Goal: Task Accomplishment & Management: Manage account settings

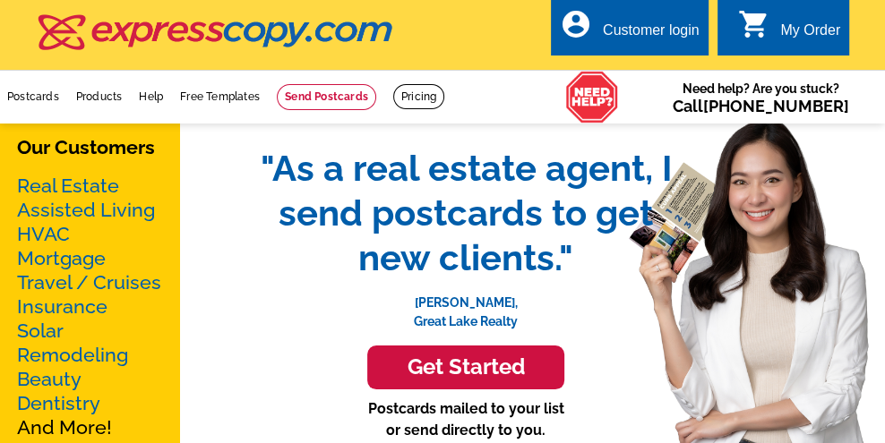
click at [656, 34] on div "Customer login" at bounding box center [651, 34] width 97 height 25
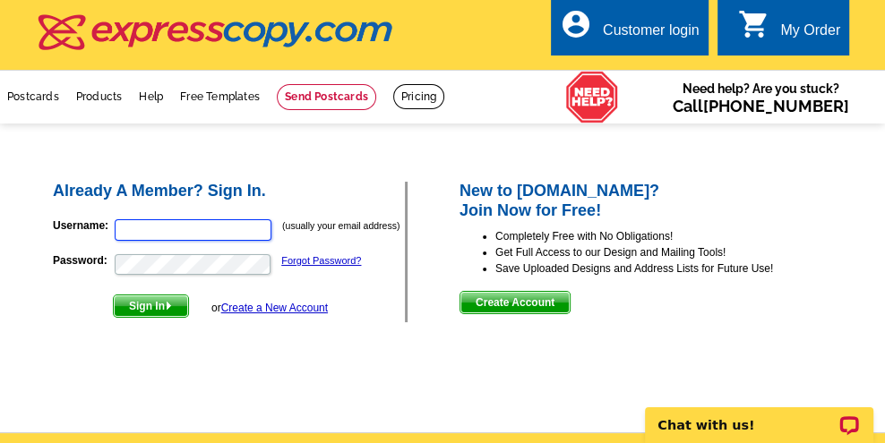
click at [223, 221] on input "Username:" at bounding box center [193, 229] width 157 height 21
